Goal: Check status: Check status

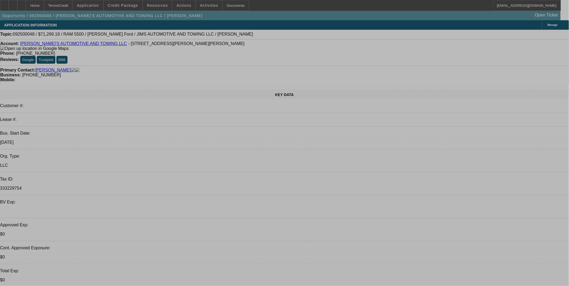
select select "0"
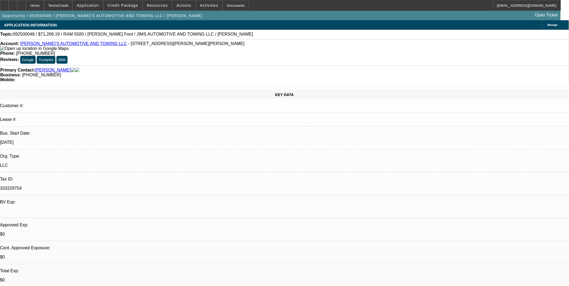
select select "0"
select select "0.1"
select select "0"
select select "0.1"
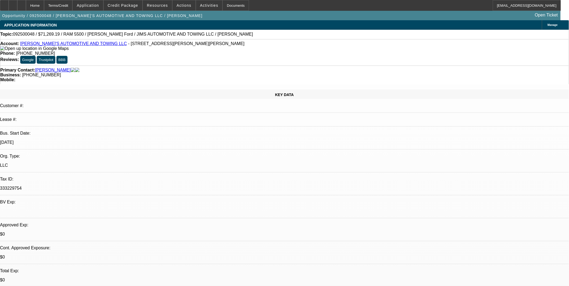
select select "0"
select select "0.1"
select select "0"
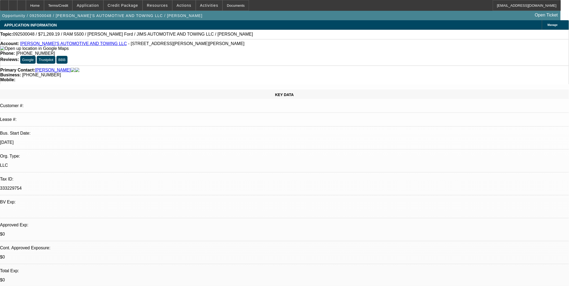
select select "0.1"
select select "1"
select select "4"
select select "1"
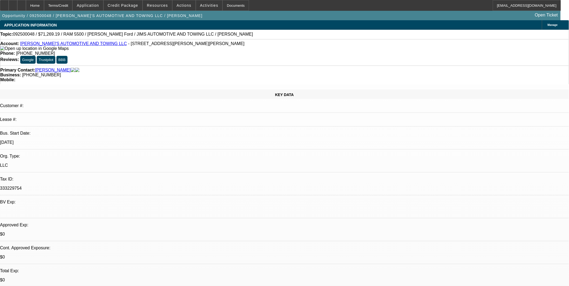
select select "1"
select select "4"
select select "1"
select select "3"
select select "4"
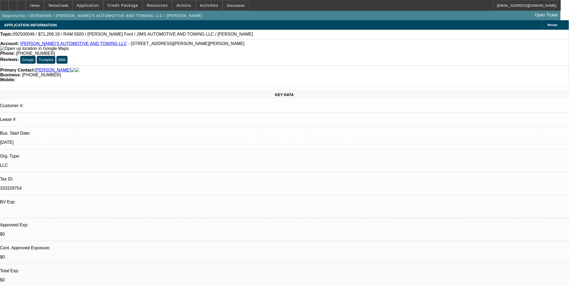
select select "1"
select select "4"
click at [182, 5] on span "Actions" at bounding box center [183, 5] width 15 height 4
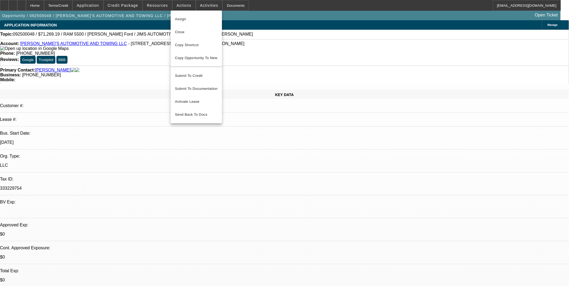
click at [158, 36] on div at bounding box center [284, 143] width 569 height 286
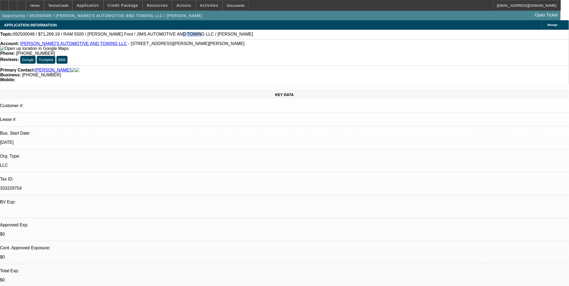
click at [158, 36] on span "092500048 / $71,269.19 / RAM 5500 / [PERSON_NAME] Ford / JIMS AUTOMOTIVE AND TO…" at bounding box center [133, 34] width 240 height 5
click at [185, 4] on span "Actions" at bounding box center [183, 5] width 15 height 4
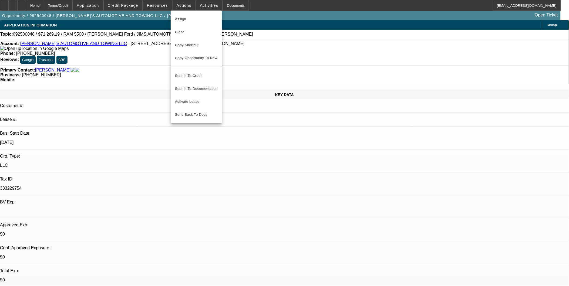
click at [175, 4] on div at bounding box center [284, 143] width 569 height 286
